Goal: Task Accomplishment & Management: Use online tool/utility

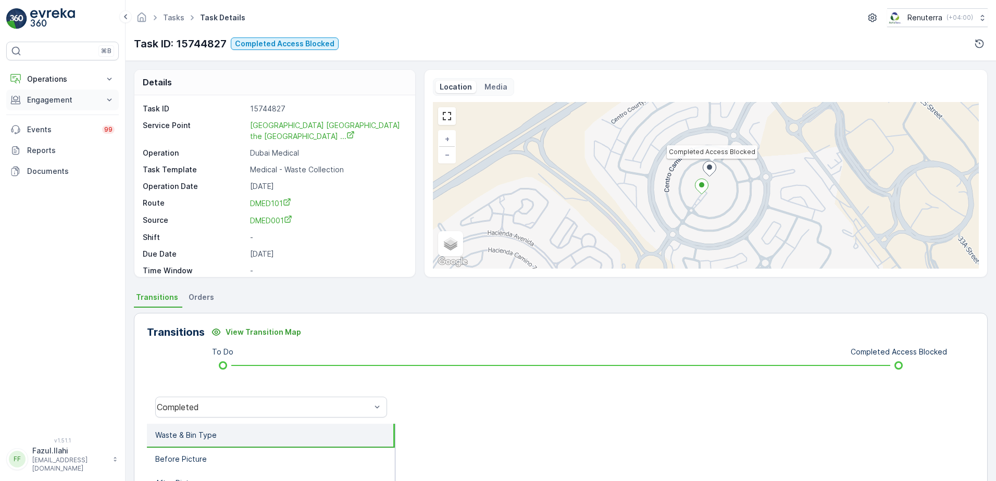
click at [71, 96] on p "Engagement" at bounding box center [62, 100] width 71 height 10
click at [58, 157] on p "Service Points" at bounding box center [52, 161] width 51 height 10
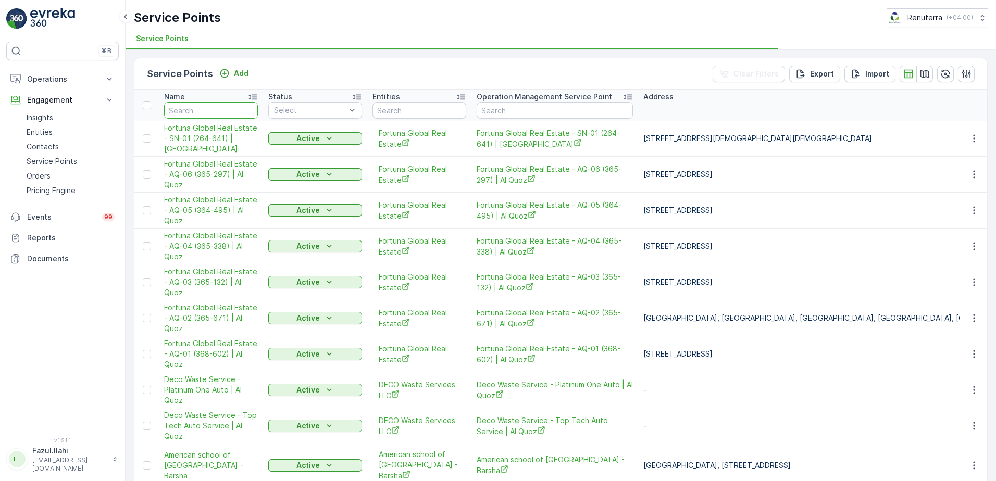
click at [234, 116] on input "text" at bounding box center [211, 110] width 94 height 17
type input "M"
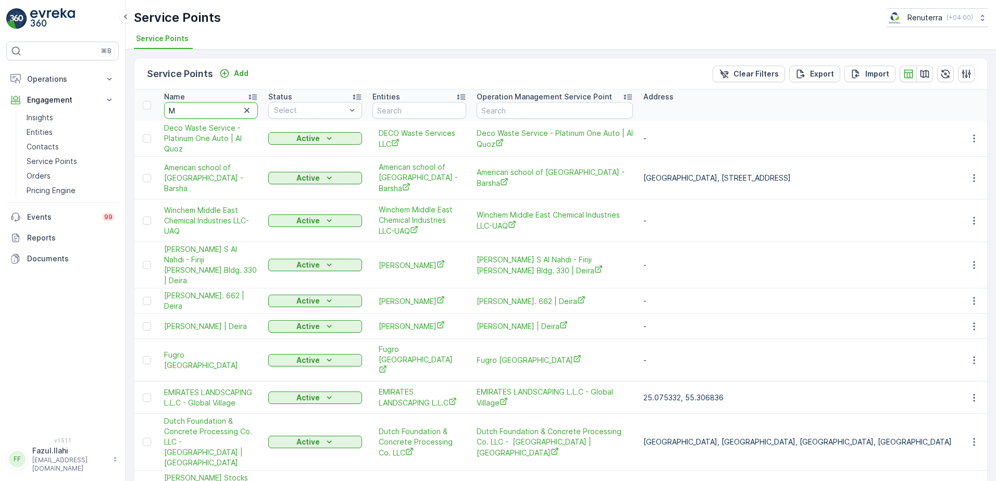
click at [234, 116] on input "M" at bounding box center [211, 110] width 94 height 17
type input "Medstar"
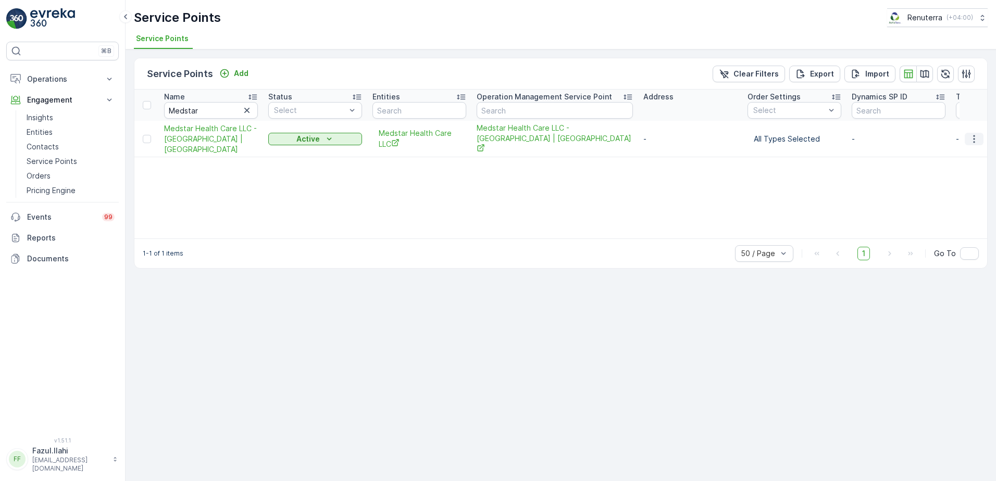
click at [978, 136] on icon "button" at bounding box center [974, 139] width 10 height 10
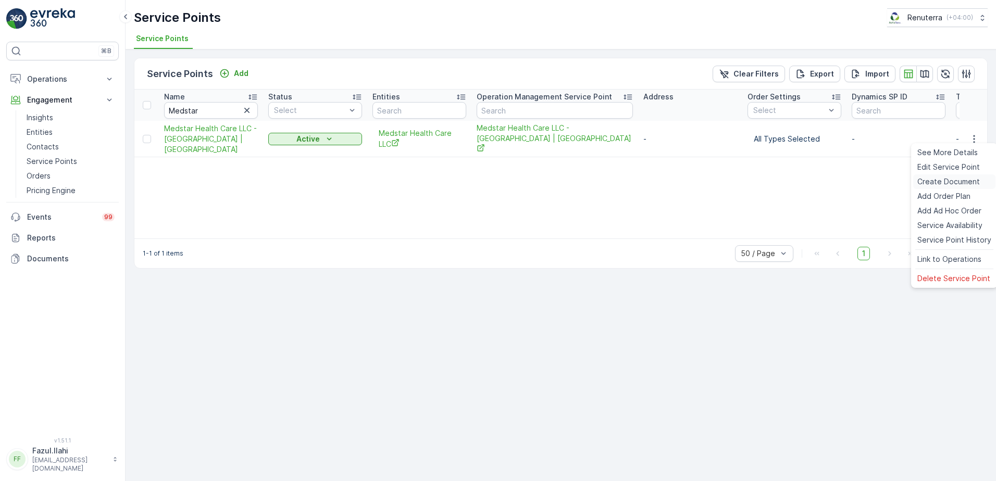
click at [938, 182] on span "Create Document" at bounding box center [948, 182] width 63 height 10
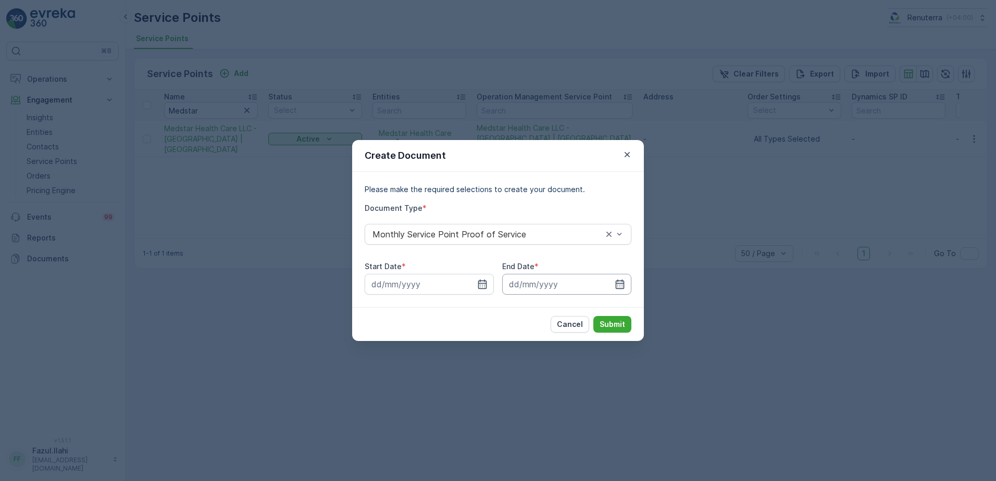
drag, startPoint x: 484, startPoint y: 278, endPoint x: 511, endPoint y: 287, distance: 28.0
click at [484, 278] on div at bounding box center [429, 284] width 129 height 21
click at [485, 284] on icon "button" at bounding box center [482, 284] width 10 height 10
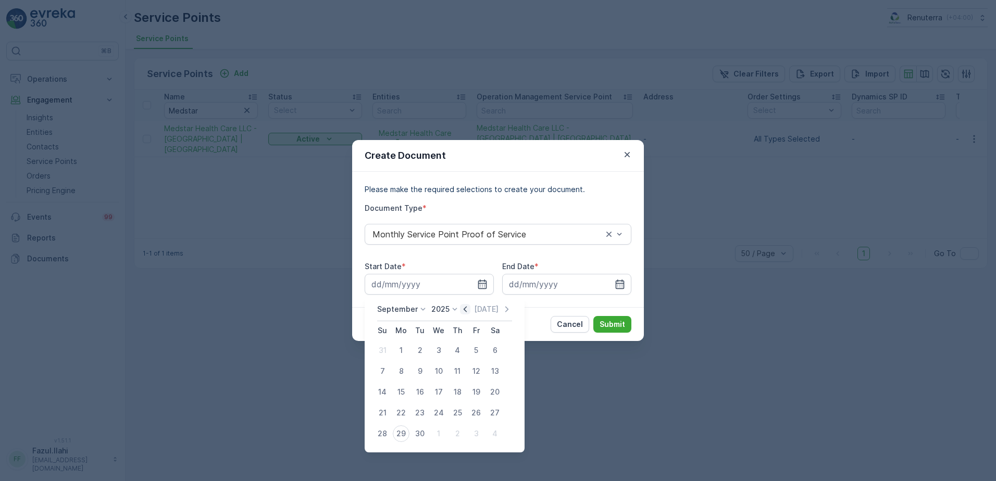
click at [466, 306] on icon "button" at bounding box center [465, 309] width 10 height 10
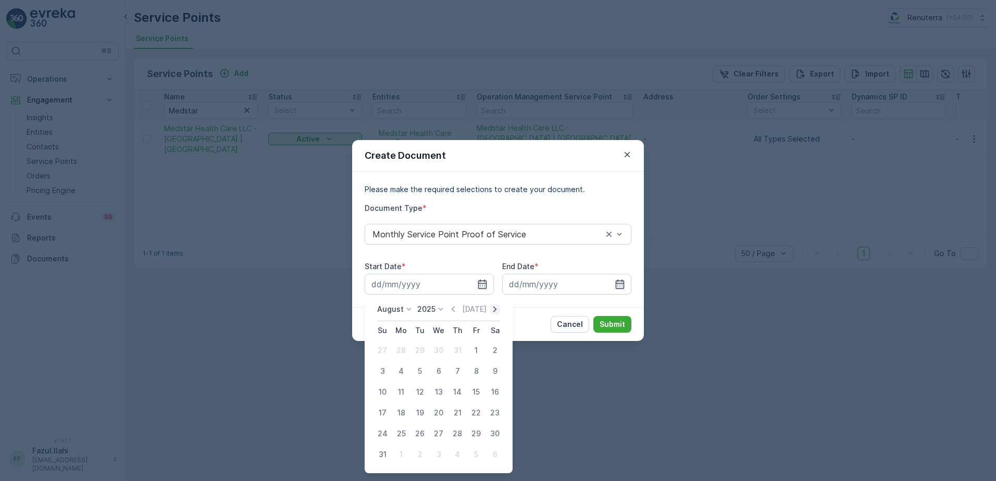
click at [499, 304] on icon "button" at bounding box center [495, 309] width 10 height 10
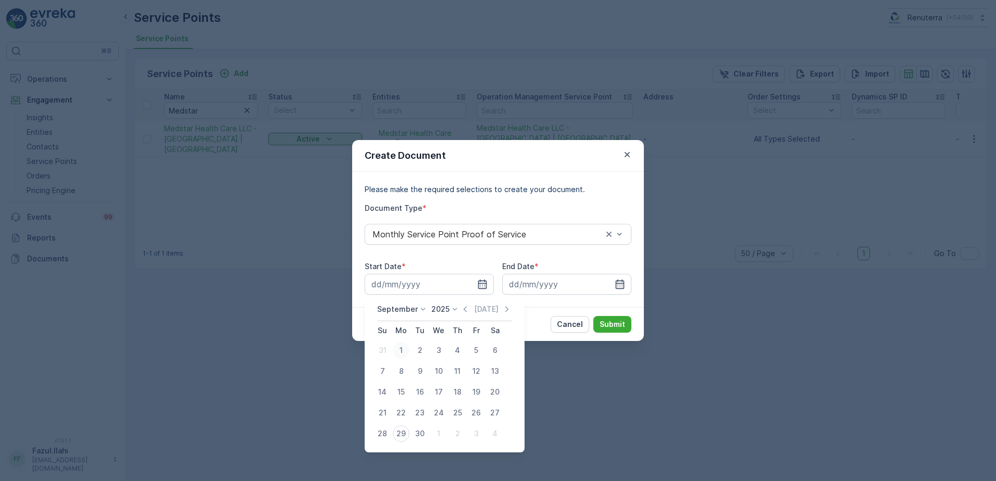
click at [404, 349] on div "1" at bounding box center [401, 350] width 17 height 17
type input "[DATE]"
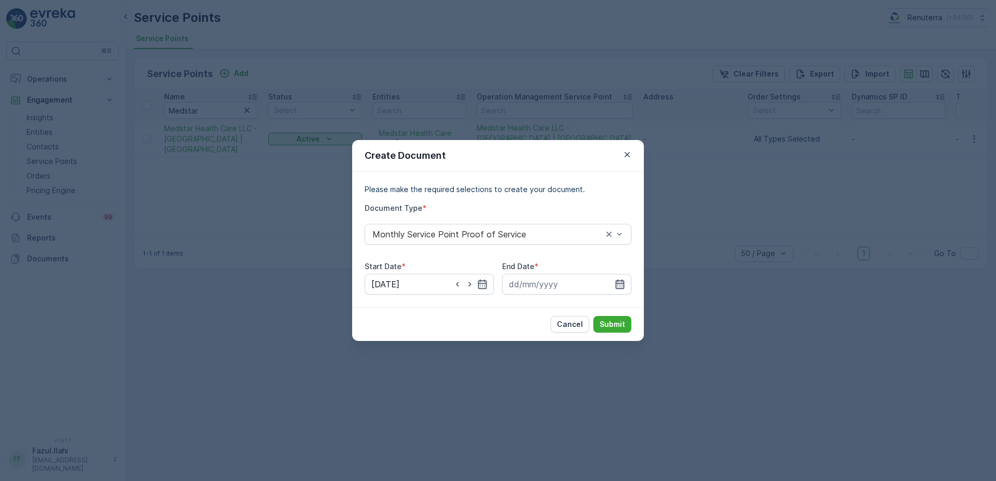
click at [618, 284] on icon "button" at bounding box center [620, 284] width 9 height 9
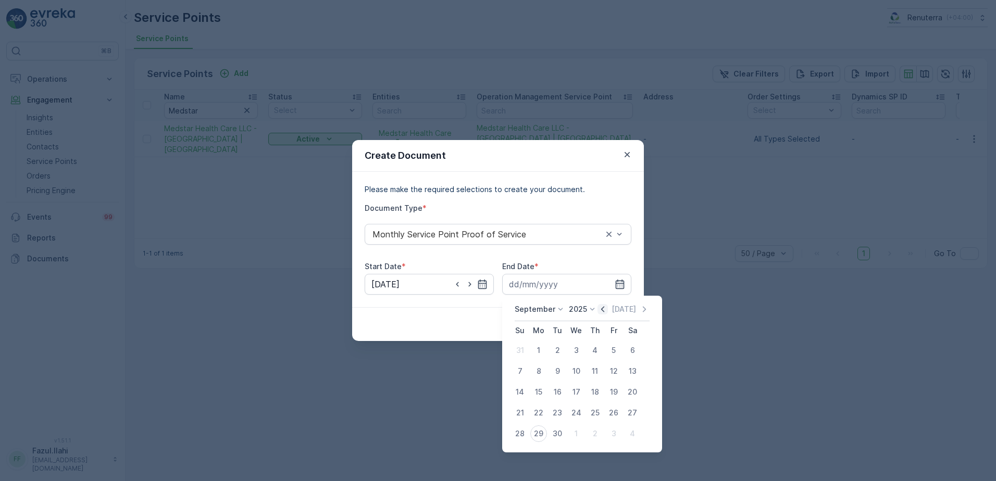
click at [602, 308] on icon "button" at bounding box center [602, 309] width 3 height 6
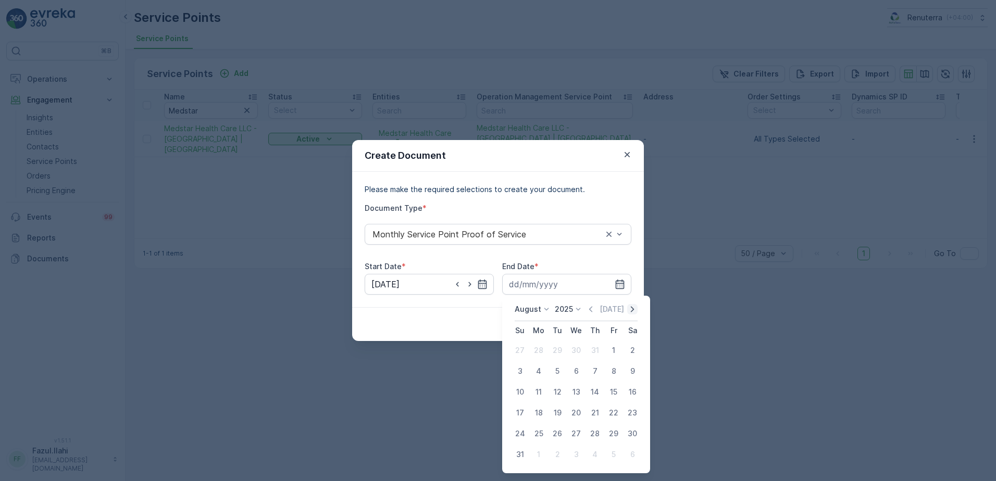
click at [635, 312] on icon "button" at bounding box center [632, 309] width 10 height 10
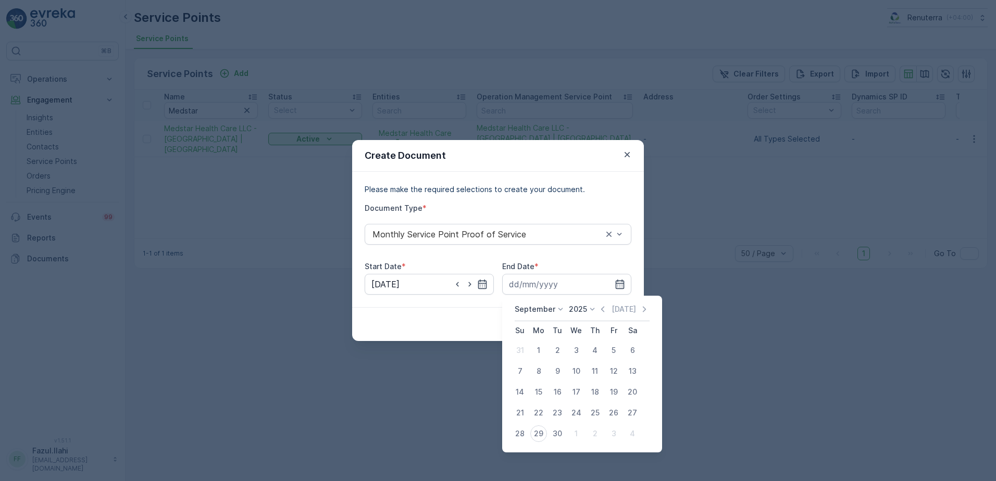
drag, startPoint x: 558, startPoint y: 432, endPoint x: 565, endPoint y: 427, distance: 7.8
click at [564, 427] on button "30" at bounding box center [557, 434] width 19 height 19
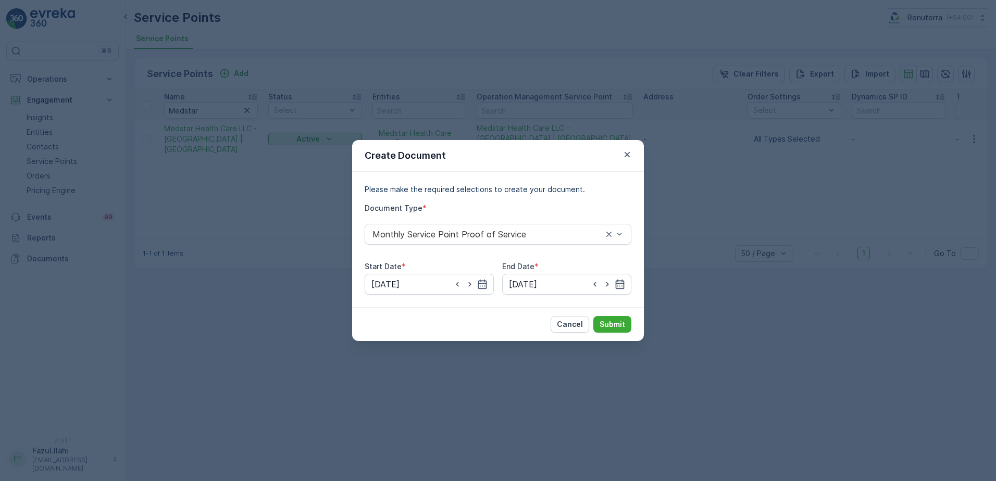
type input "[DATE]"
click at [613, 321] on p "Submit" at bounding box center [613, 324] width 26 height 10
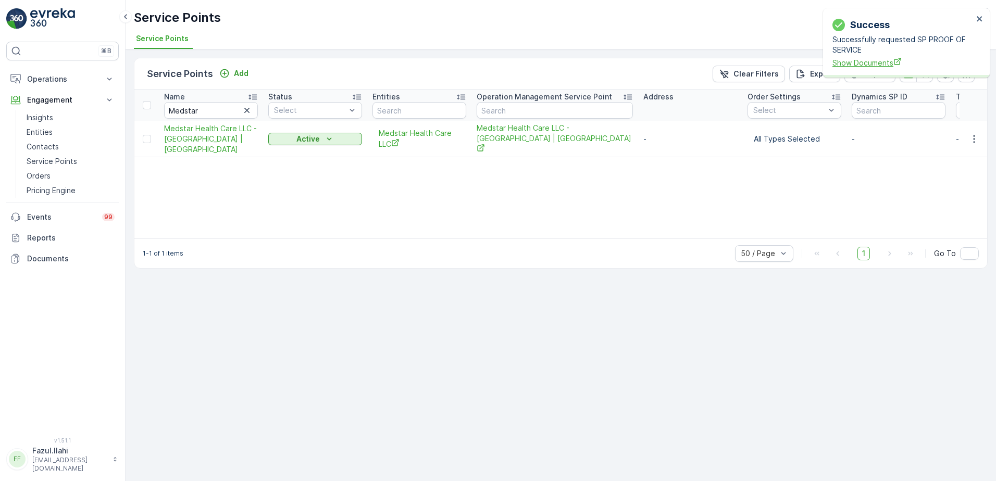
click at [865, 66] on span "Show Documents" at bounding box center [903, 62] width 141 height 11
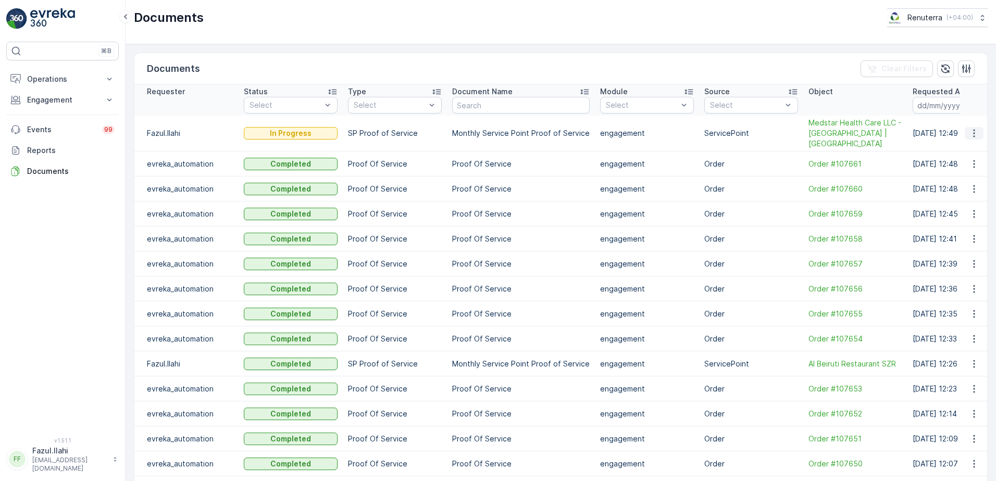
click at [973, 130] on icon "button" at bounding box center [974, 134] width 2 height 8
click at [976, 130] on icon "button" at bounding box center [974, 133] width 10 height 10
click at [965, 146] on span "See Details" at bounding box center [971, 144] width 40 height 10
